Goal: Navigation & Orientation: Find specific page/section

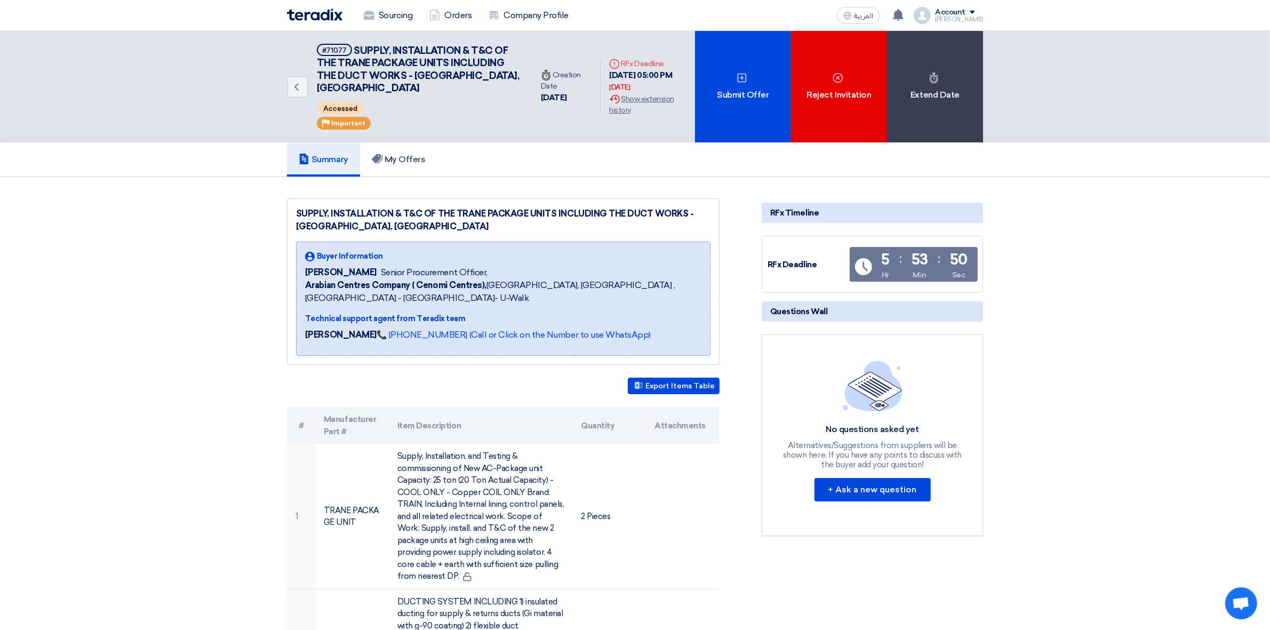
click at [335, 156] on h5 "Summary" at bounding box center [324, 159] width 50 height 11
click at [334, 25] on div "Sourcing Orders Company Profile" at bounding box center [496, 15] width 418 height 23
click at [334, 18] on img at bounding box center [314, 15] width 55 height 12
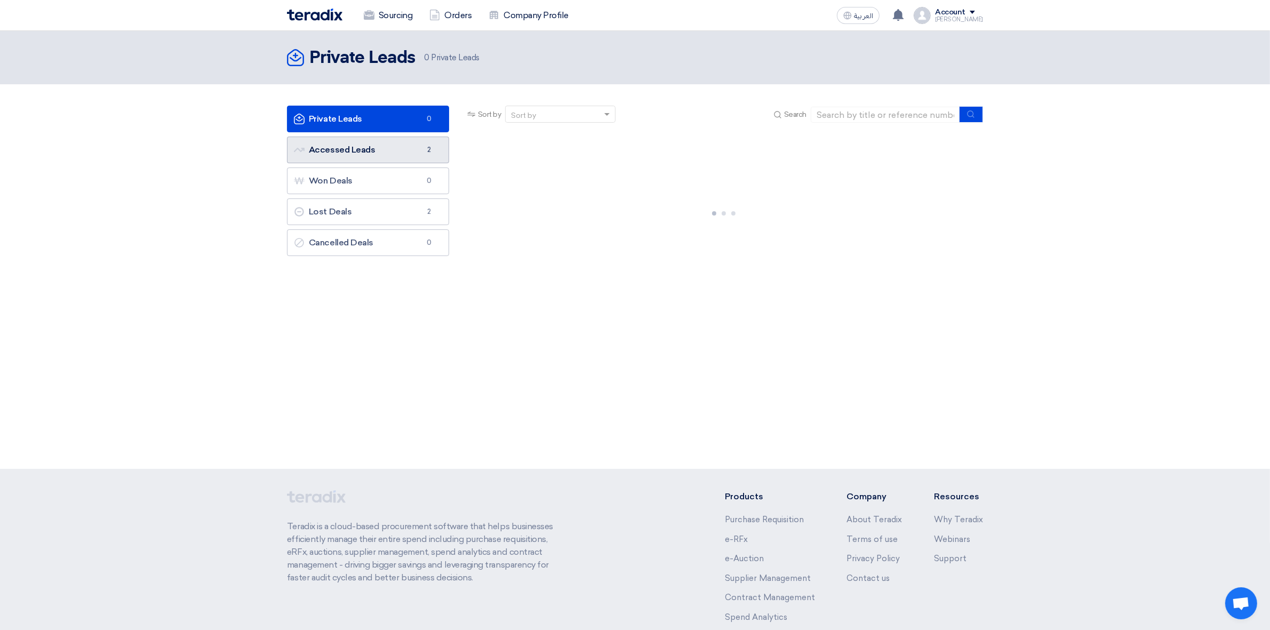
click at [389, 142] on link "Accessed Leads Accessed Leads 2" at bounding box center [368, 150] width 162 height 27
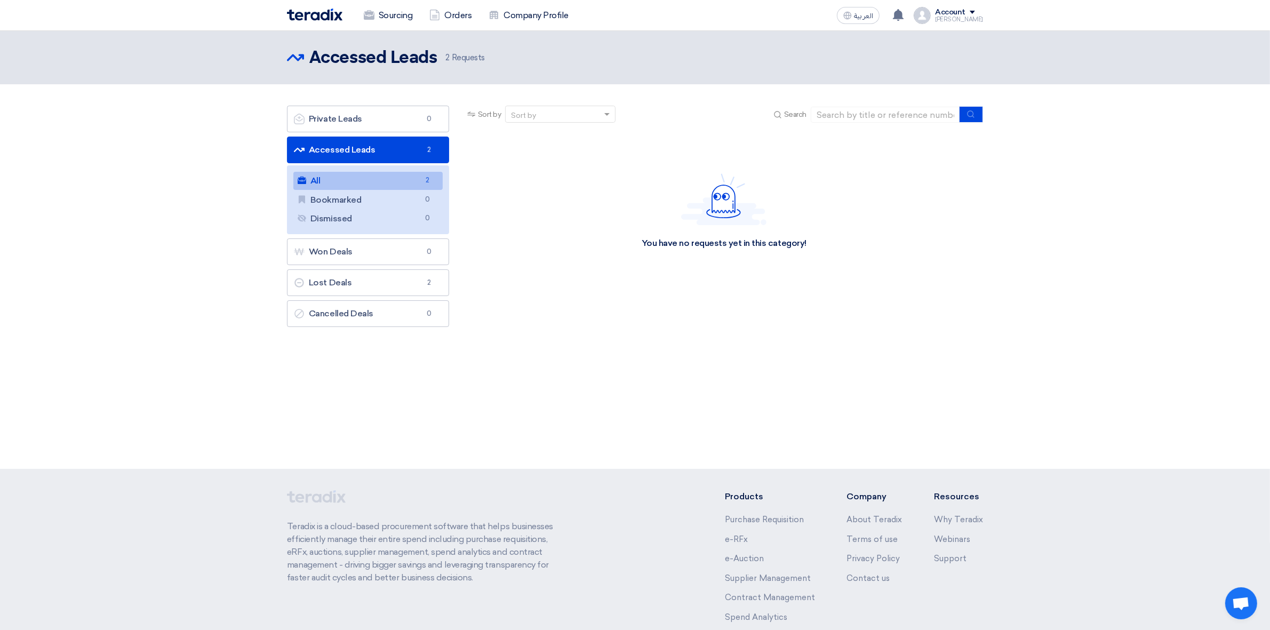
click at [400, 179] on link "All All 2" at bounding box center [367, 181] width 149 height 18
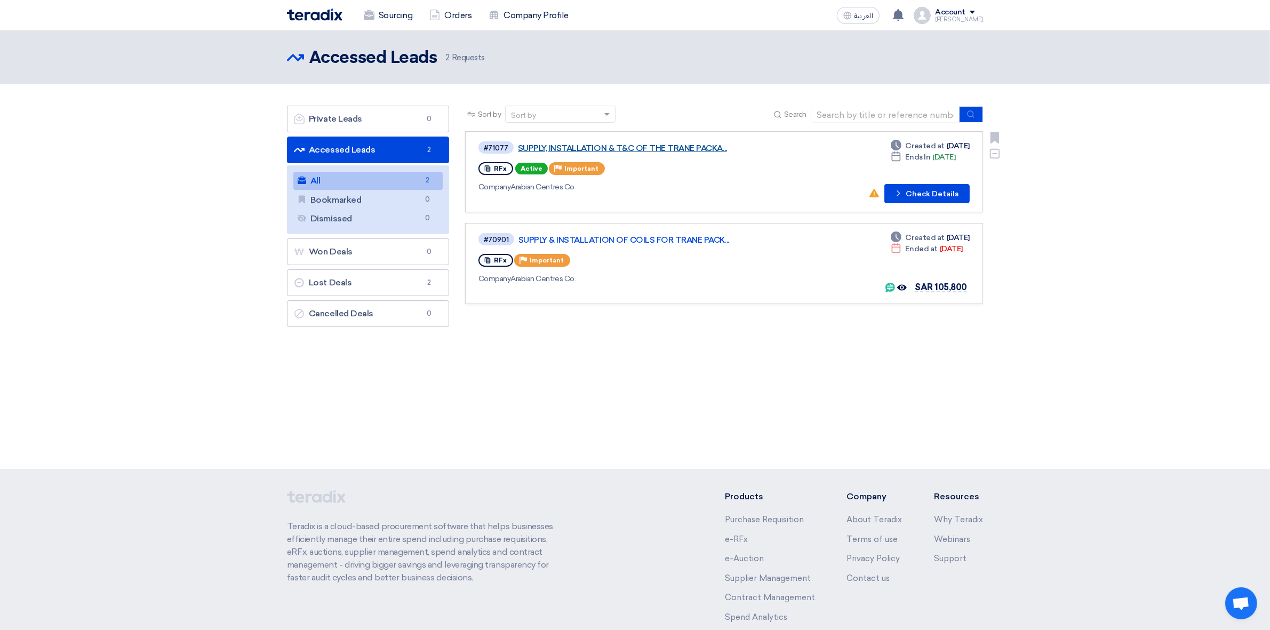
click at [676, 148] on link "SUPPLY, INSTALLATION & T&C OF THE TRANE PACKA..." at bounding box center [651, 148] width 267 height 10
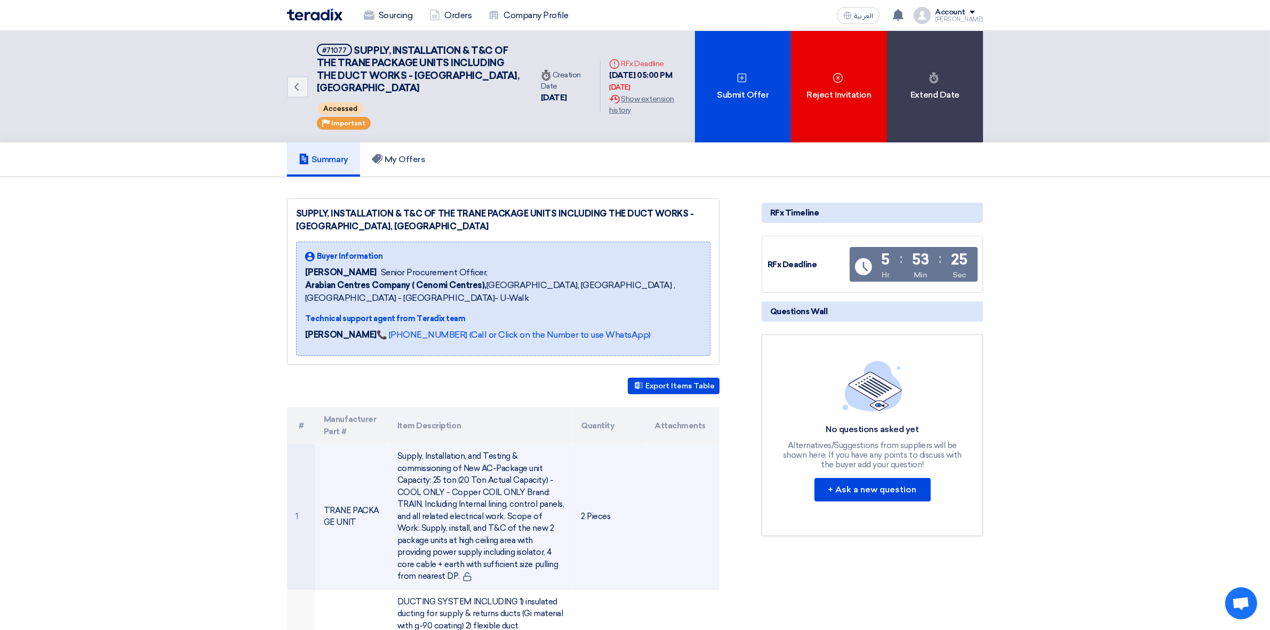
scroll to position [400, 0]
